Goal: Task Accomplishment & Management: Manage account settings

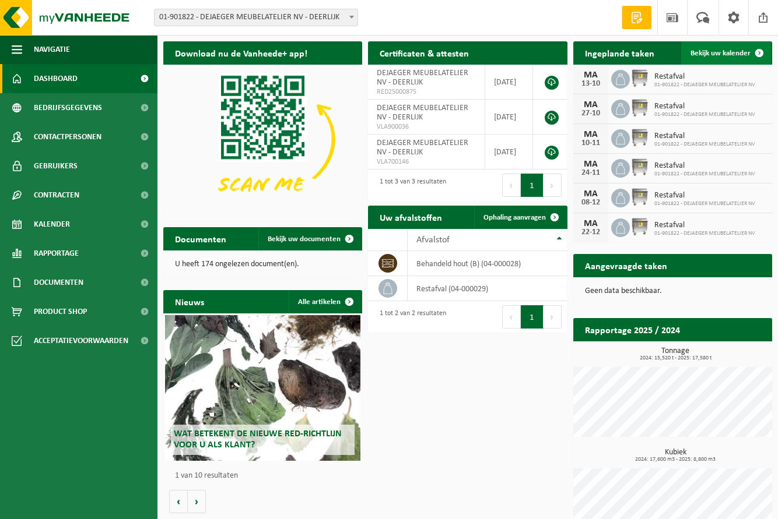
click at [725, 52] on span "Bekijk uw kalender" at bounding box center [720, 54] width 60 height 8
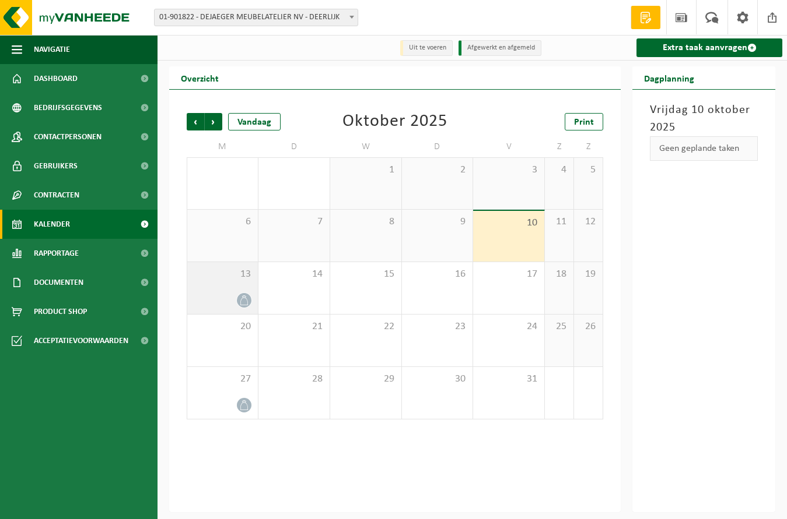
click at [226, 281] on span "13" at bounding box center [222, 274] width 59 height 13
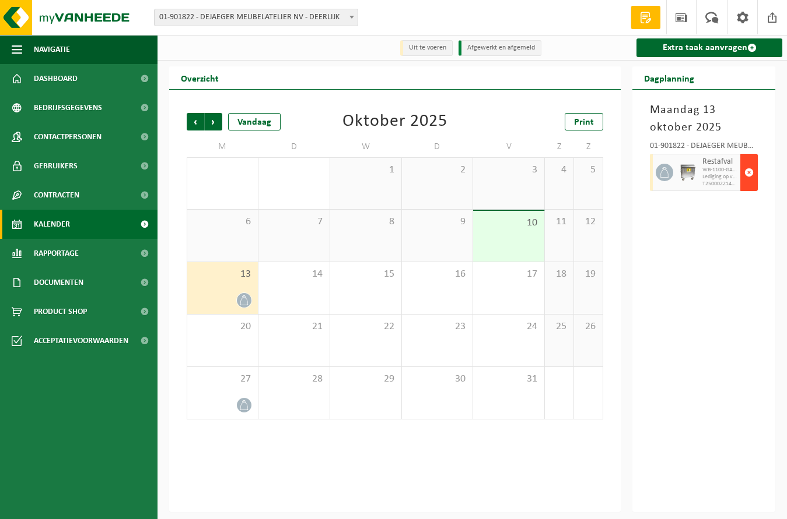
click at [750, 174] on span "button" at bounding box center [748, 172] width 9 height 23
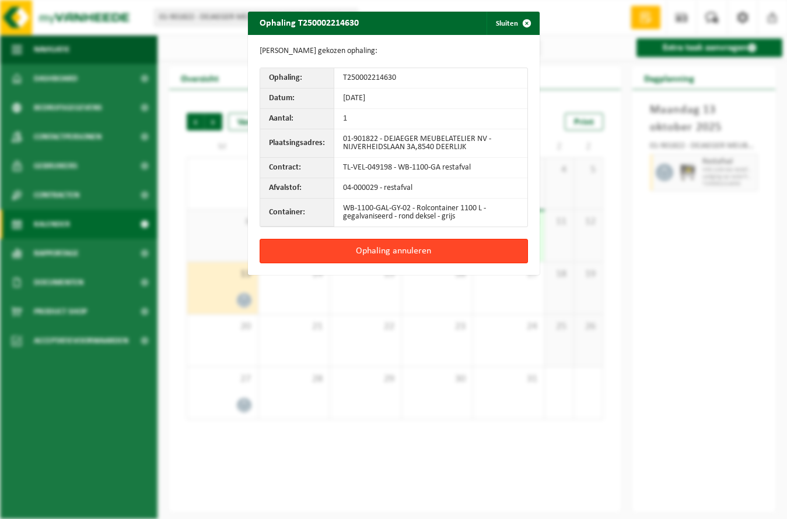
click at [410, 248] on button "Ophaling annuleren" at bounding box center [393, 251] width 268 height 24
